Goal: Use online tool/utility

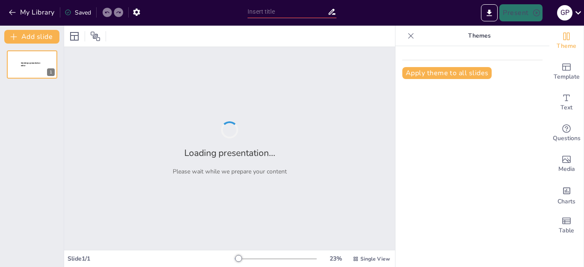
type input "Optimización de la Dieta: Proteínas y Su Impacto en la Rentabilidad Acuícola"
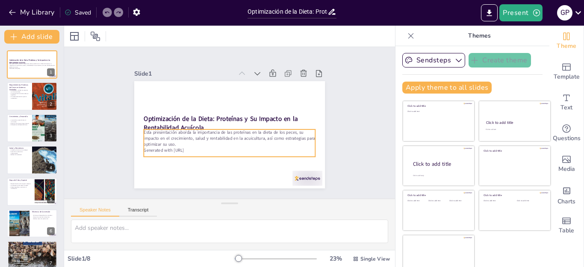
click at [200, 150] on p "Generated with [URL]" at bounding box center [230, 150] width 172 height 6
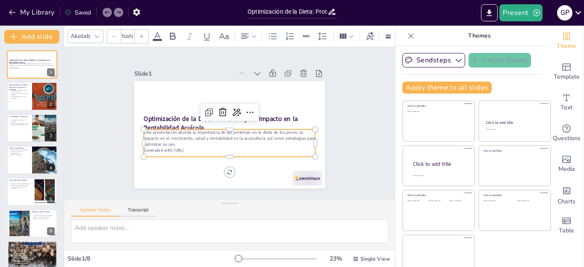
type input "32"
click at [225, 109] on icon at bounding box center [230, 109] width 11 height 11
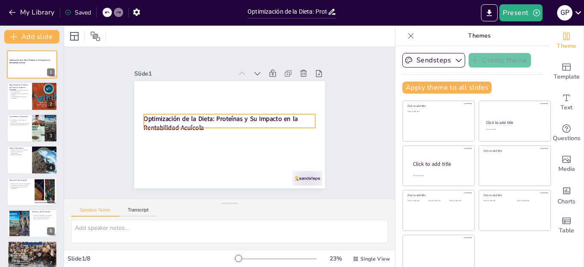
click at [204, 115] on strong "Optimización de la Dieta: Proteínas y Su Impacto en la Rentabilidad Acuícola" at bounding box center [221, 124] width 154 height 18
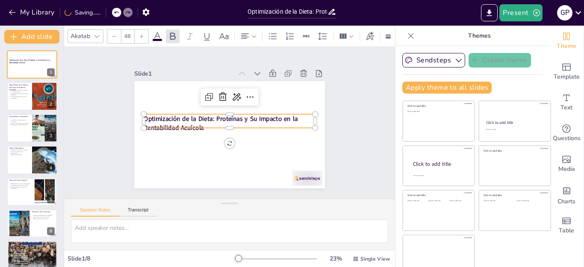
click at [204, 115] on strong "Optimización de la Dieta: Proteínas y Su Impacto en la Rentabilidad Acuícola" at bounding box center [221, 124] width 154 height 18
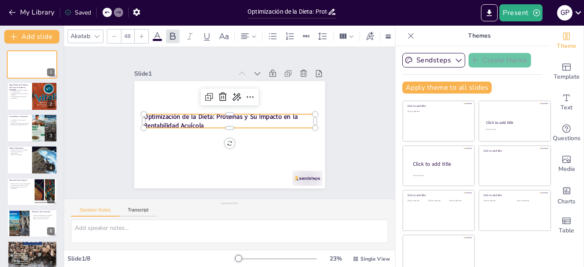
click at [206, 113] on strong "Optimización de la Dieta: Proteínas y Su Impacto en la Rentabilidad Acuícola" at bounding box center [221, 121] width 154 height 18
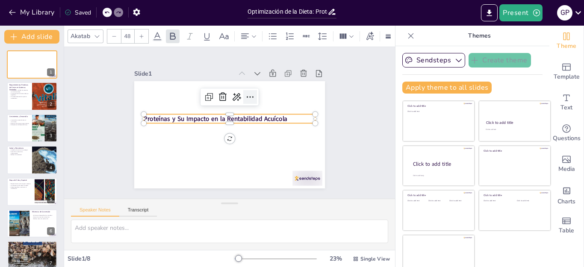
click at [245, 93] on icon at bounding box center [250, 97] width 10 height 10
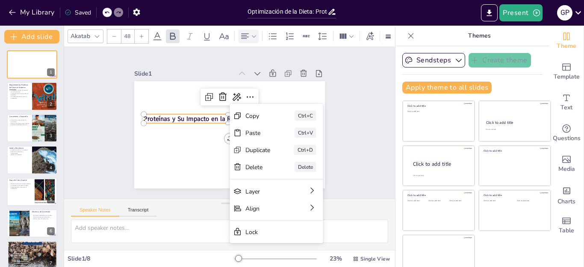
click at [255, 34] on icon at bounding box center [254, 36] width 6 height 6
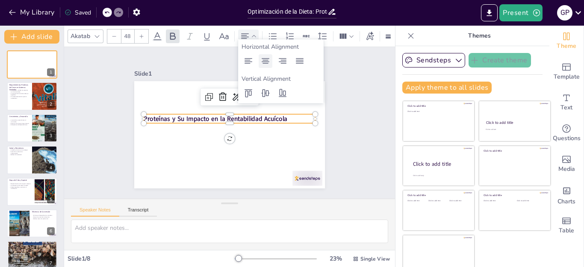
click at [268, 67] on div at bounding box center [265, 61] width 14 height 14
click at [338, 137] on div "Slide 1 Proteínas y Su Impacto en la Rentabilidad Acuícola Slide 2 Requerimient…" at bounding box center [229, 122] width 355 height 217
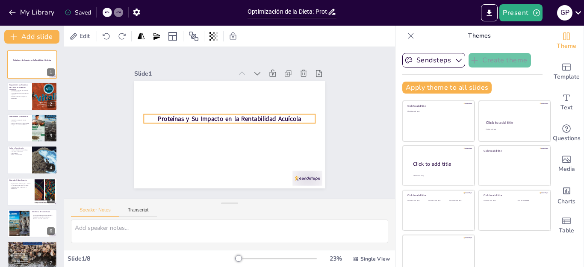
click at [237, 117] on strong "Proteínas y Su Impacto en la Rentabilidad Acuícola" at bounding box center [230, 119] width 144 height 9
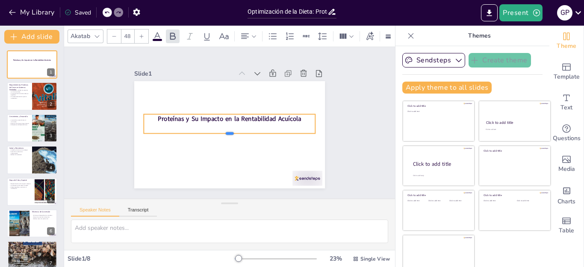
drag, startPoint x: 237, startPoint y: 120, endPoint x: 238, endPoint y: 130, distance: 10.3
click at [238, 133] on div at bounding box center [230, 136] width 172 height 7
click at [244, 112] on div at bounding box center [230, 110] width 172 height 7
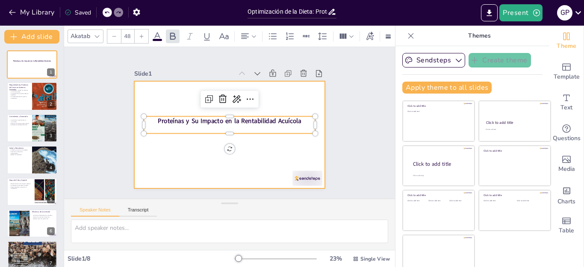
click at [239, 144] on div at bounding box center [229, 134] width 191 height 107
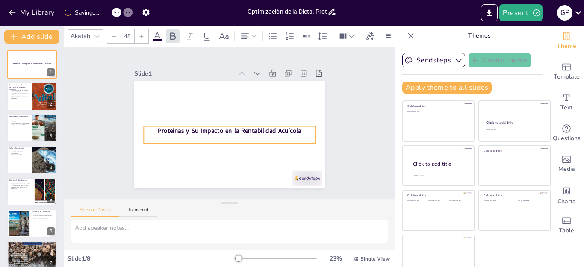
drag, startPoint x: 241, startPoint y: 128, endPoint x: 240, endPoint y: 139, distance: 11.1
click at [240, 139] on div "Proteínas y Su Impacto en la Rentabilidad Acuícola" at bounding box center [230, 134] width 172 height 17
click at [331, 99] on div "Slide 1 Proteínas y Su Impacto en la Rentabilidad Acuícola Slide 2 Requerimient…" at bounding box center [229, 123] width 271 height 217
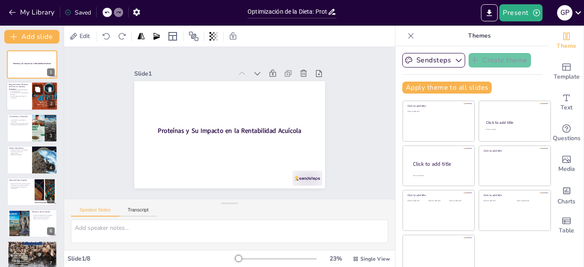
click at [27, 96] on p "Una dieta balanceada mejora la rentabilidad." at bounding box center [19, 97] width 21 height 3
type textarea "La cantidad y calidad de proteínas son fundamentales para el crecimiento y la s…"
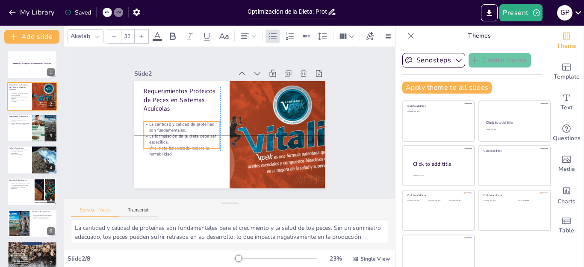
drag, startPoint x: 162, startPoint y: 130, endPoint x: 163, endPoint y: 146, distance: 15.8
click at [163, 146] on p "Una dieta balanceada mejora la rentabilidad." at bounding box center [182, 151] width 76 height 12
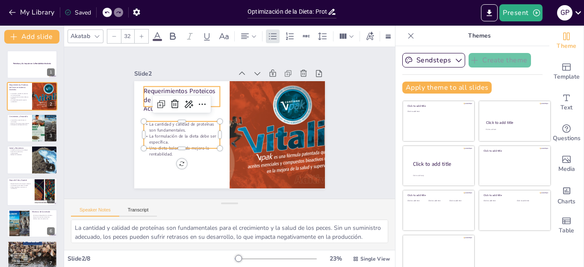
click at [185, 83] on div "Requerimientos Proteicos de Peces en Sistemas Acuícolas La cantidad y calidad d…" at bounding box center [229, 134] width 191 height 107
type input "48"
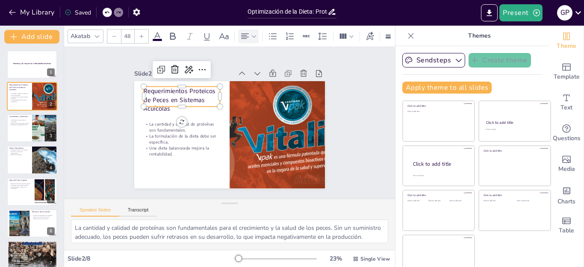
click at [253, 35] on icon at bounding box center [254, 36] width 6 height 6
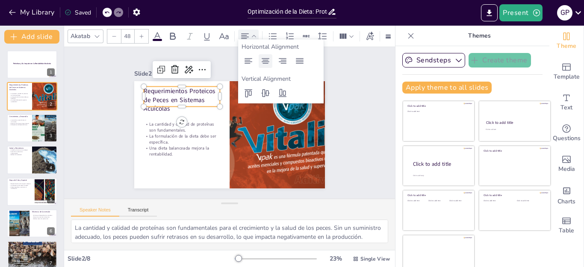
click at [267, 63] on icon at bounding box center [265, 61] width 8 height 6
click at [195, 94] on p "Requerimientos Proteicos de Peces en Sistemas Acuícolas" at bounding box center [182, 100] width 76 height 26
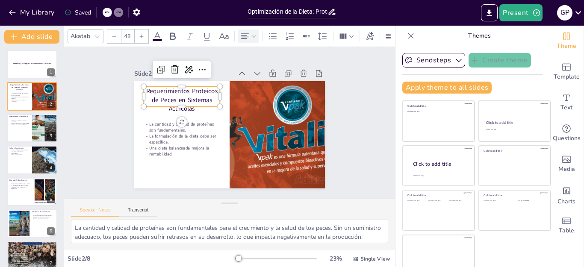
click at [334, 109] on div "Slide 1 Proteínas y Su Impacto en la Rentabilidad Acuícola Slide 2 Requerimient…" at bounding box center [229, 122] width 238 height 131
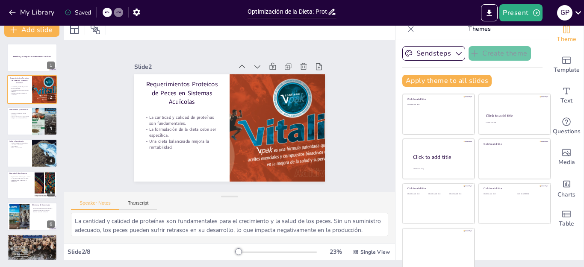
scroll to position [9, 0]
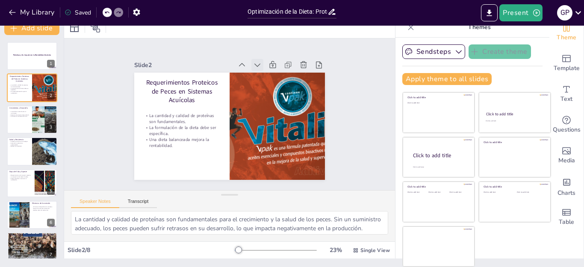
click at [253, 63] on icon at bounding box center [257, 65] width 9 height 9
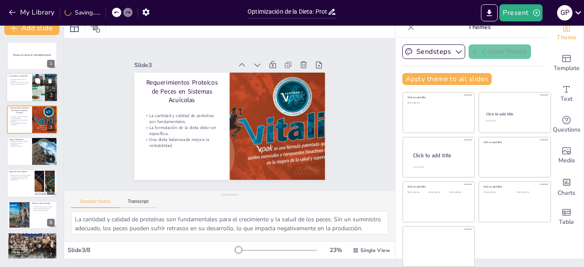
click at [29, 86] on div at bounding box center [31, 87] width 51 height 29
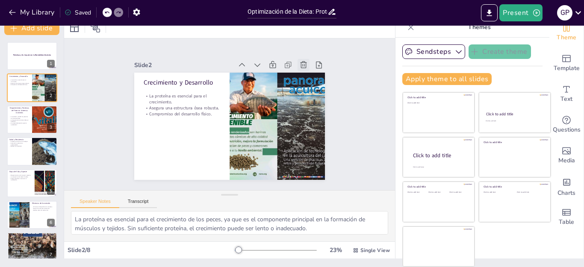
click at [299, 63] on icon at bounding box center [303, 65] width 9 height 9
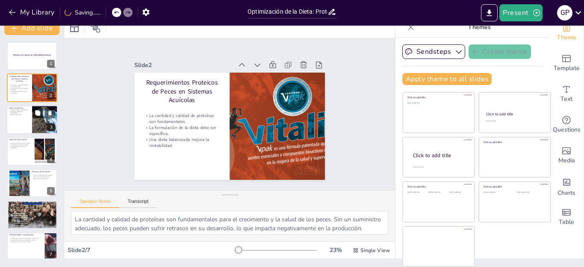
click at [41, 117] on button at bounding box center [37, 113] width 10 height 10
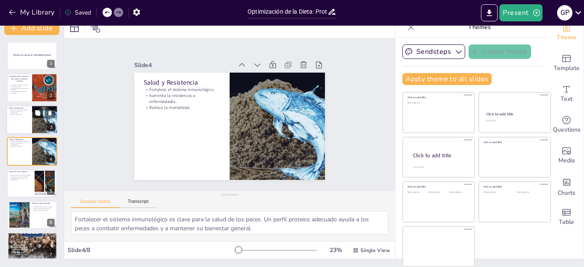
scroll to position [4, 0]
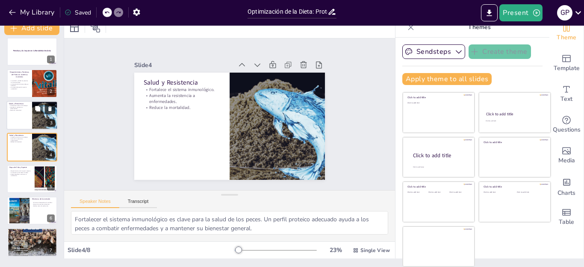
click at [51, 111] on icon at bounding box center [49, 108] width 3 height 5
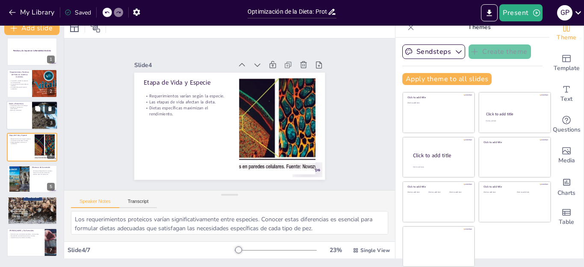
click at [51, 111] on icon at bounding box center [49, 108] width 3 height 5
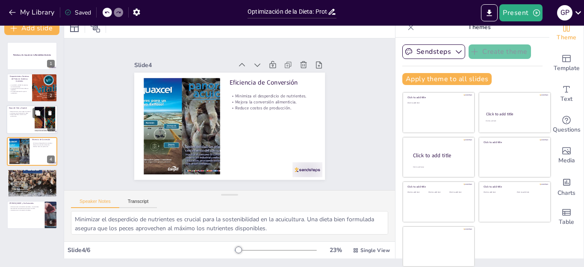
scroll to position [0, 0]
click at [51, 111] on icon at bounding box center [50, 113] width 6 height 6
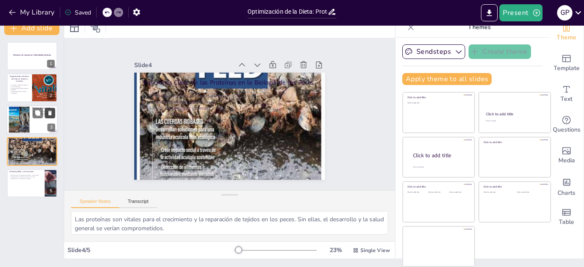
click at [51, 111] on icon at bounding box center [50, 113] width 6 height 6
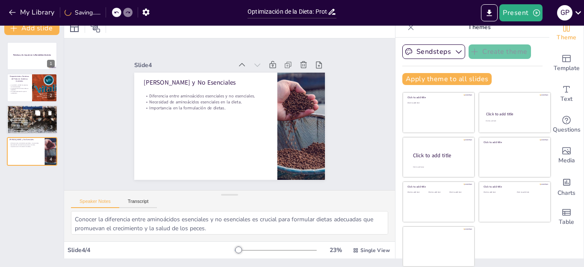
click at [51, 117] on button at bounding box center [50, 113] width 10 height 10
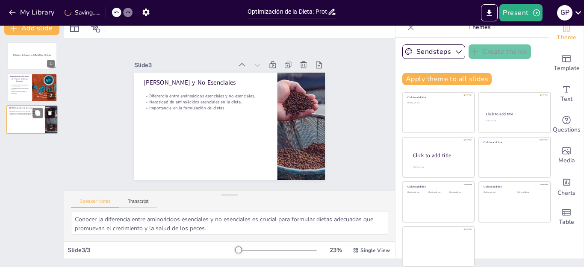
click at [50, 116] on button at bounding box center [50, 113] width 10 height 10
type textarea "La cantidad y calidad de proteínas son fundamentales para el crecimiento y la s…"
